Goal: Information Seeking & Learning: Learn about a topic

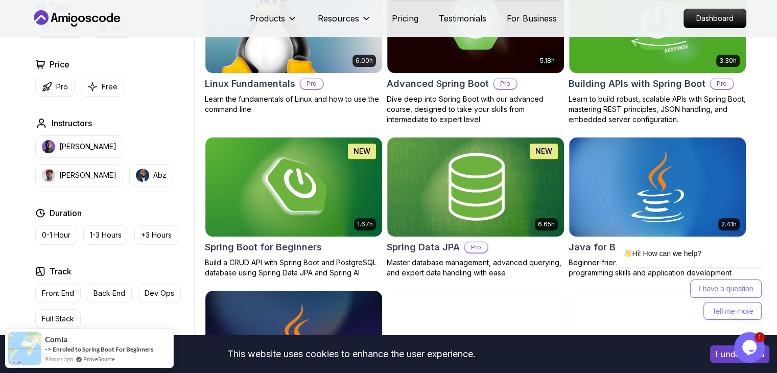
scroll to position [357, 0]
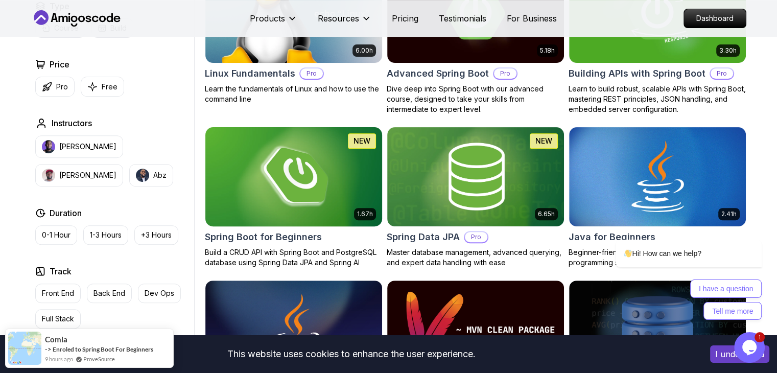
click at [280, 234] on h2 "Spring Boot for Beginners" at bounding box center [263, 237] width 117 height 14
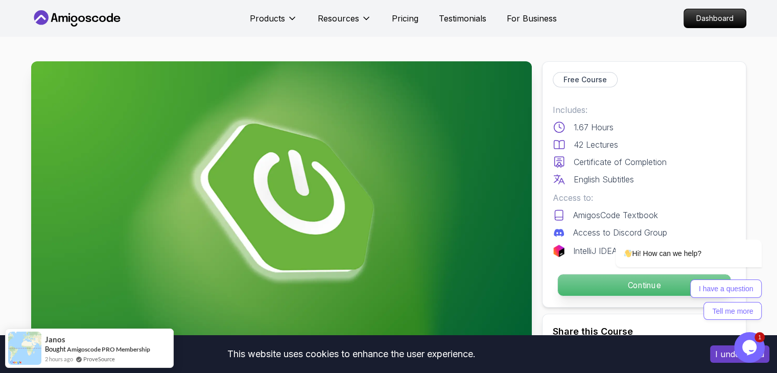
click at [566, 284] on p "Continue" at bounding box center [643, 284] width 173 height 21
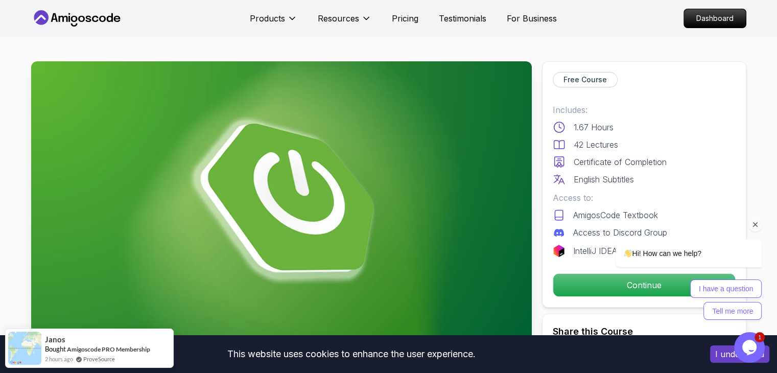
click at [604, 292] on div "I have a question Tell me more" at bounding box center [675, 299] width 173 height 40
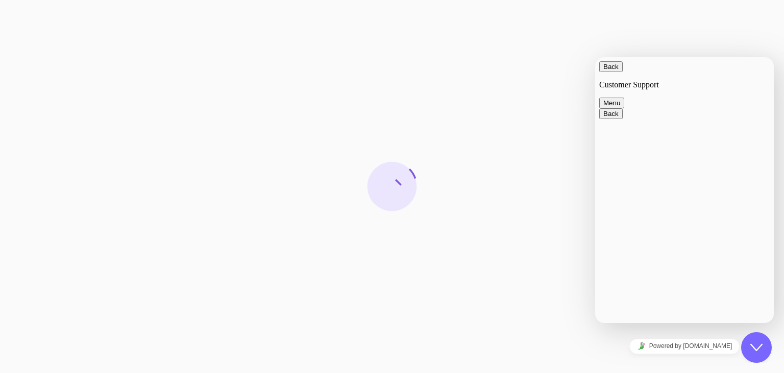
click at [624, 98] on button "Menu" at bounding box center [611, 103] width 25 height 11
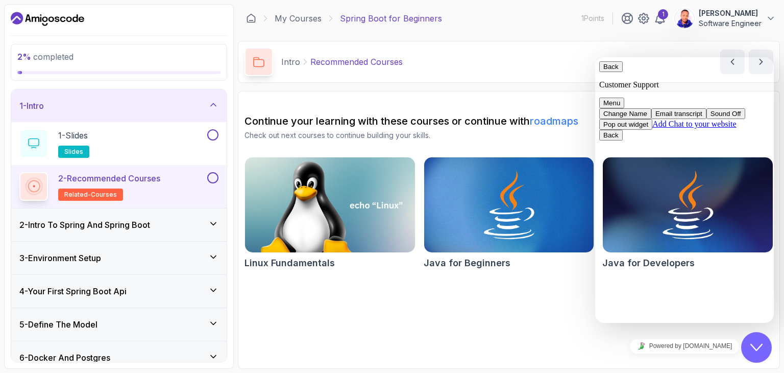
click at [324, 331] on section "Continue your learning with these courses or continue with roadmaps Check out n…" at bounding box center [509, 230] width 542 height 278
click at [108, 223] on h3 "2 - Intro To Spring And Spring Boot" at bounding box center [84, 225] width 131 height 12
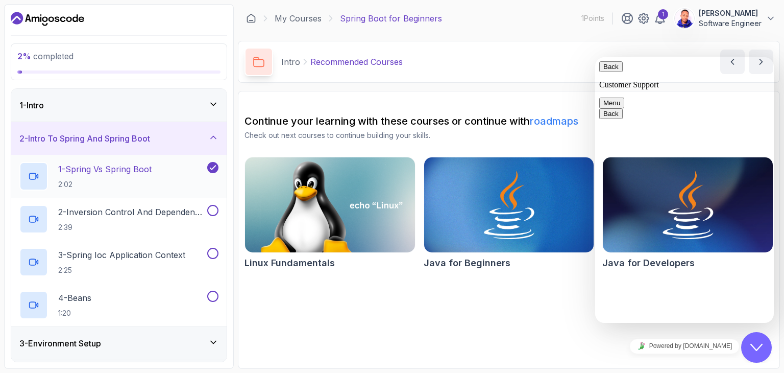
click at [117, 171] on p "1 - Spring Vs Spring Boot" at bounding box center [104, 169] width 93 height 12
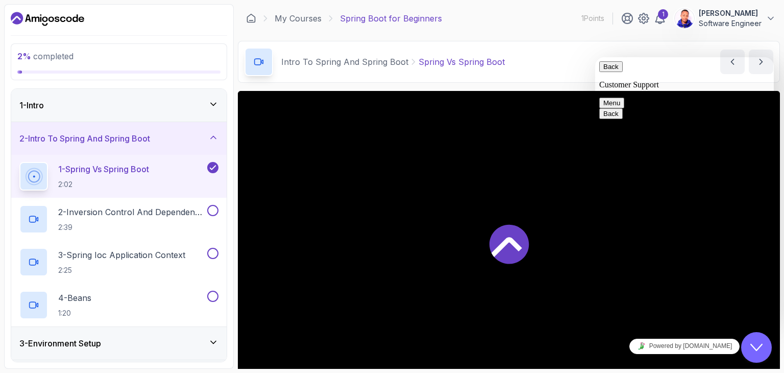
click at [500, 148] on div at bounding box center [509, 243] width 542 height 305
click at [745, 345] on div "Close Chat This icon closes the chat window." at bounding box center [756, 347] width 31 height 12
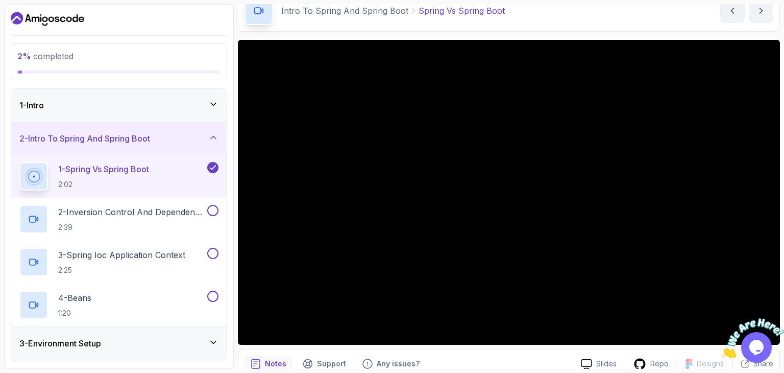
scroll to position [98, 0]
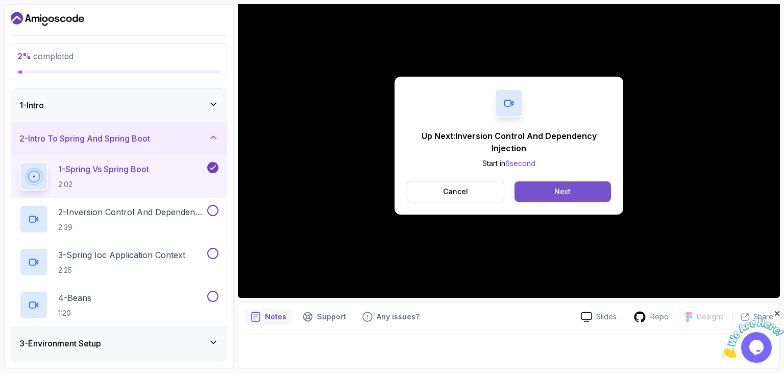
click at [549, 185] on button "Next" at bounding box center [563, 191] width 97 height 20
